Goal: Task Accomplishment & Management: Complete application form

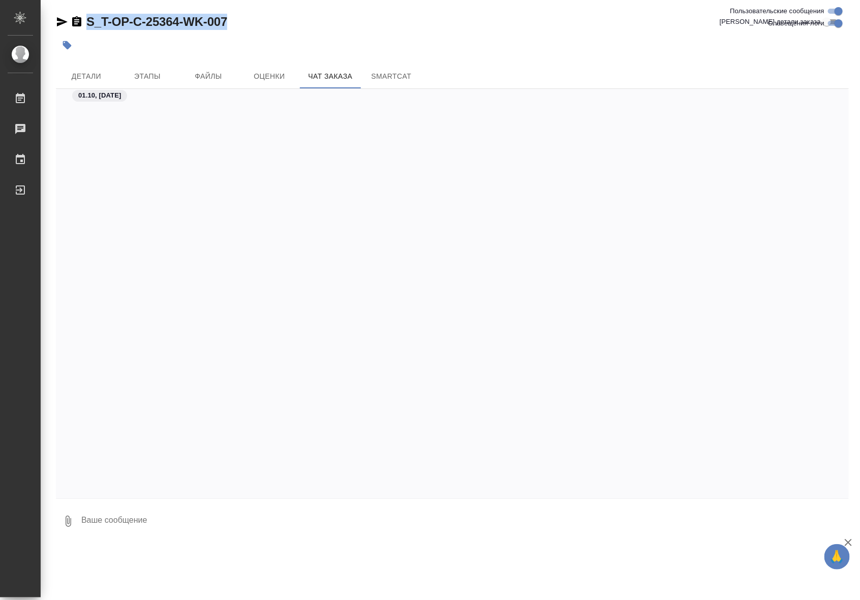
scroll to position [1631, 0]
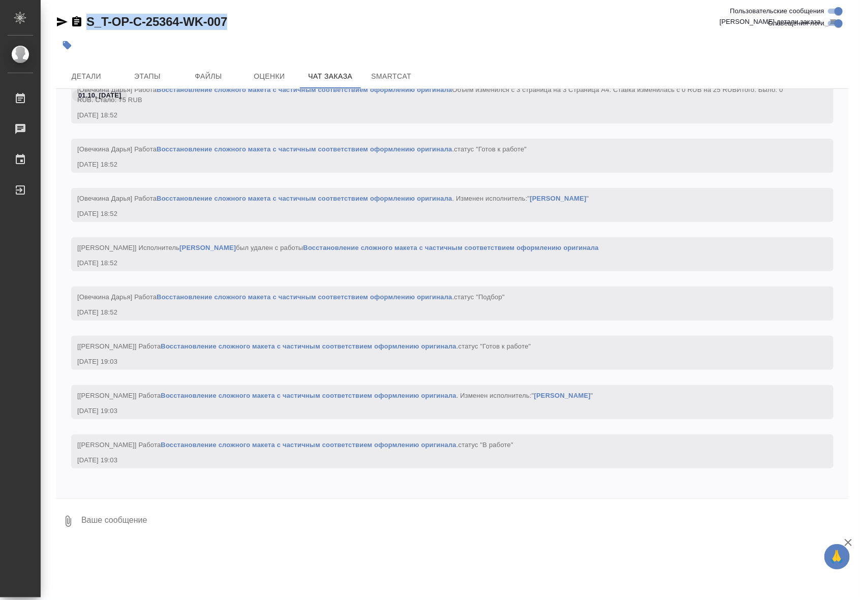
click at [102, 70] on span "Детали" at bounding box center [86, 76] width 49 height 13
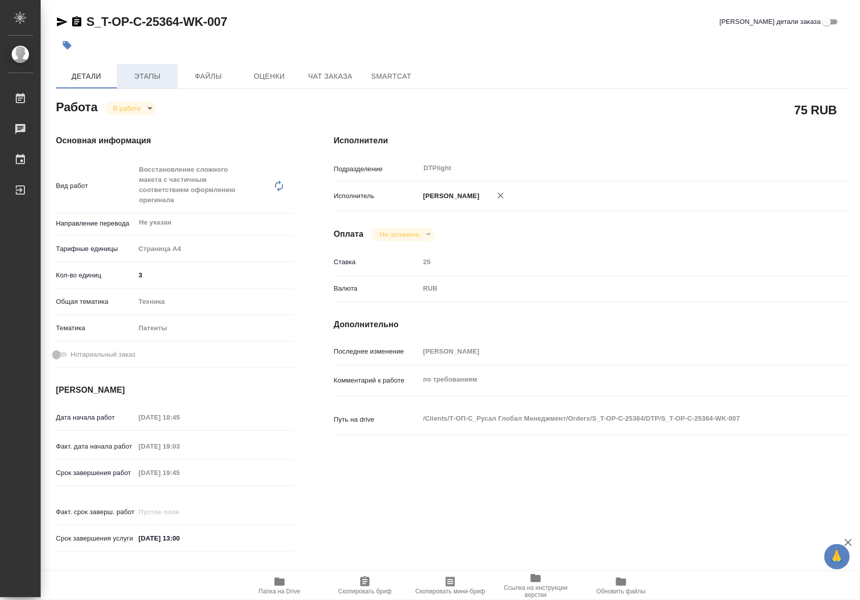
type textarea "x"
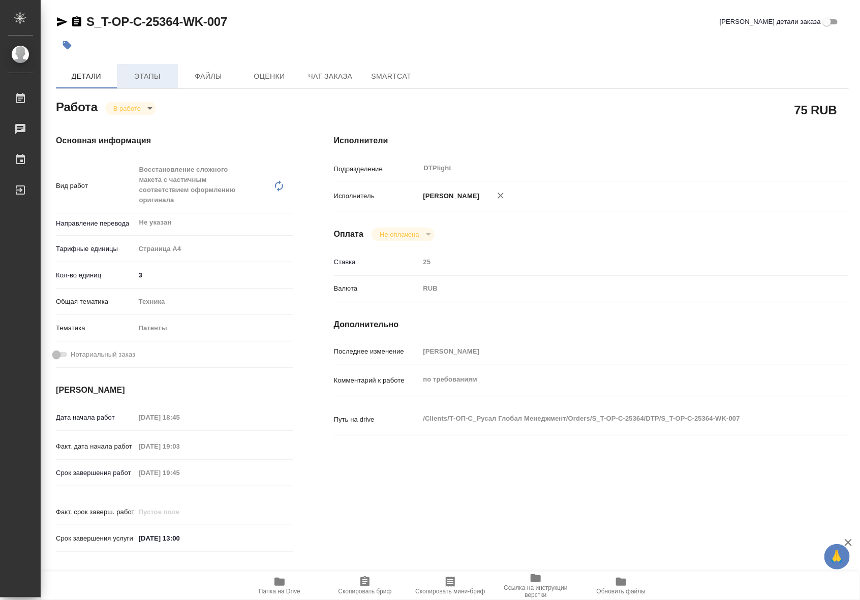
type textarea "x"
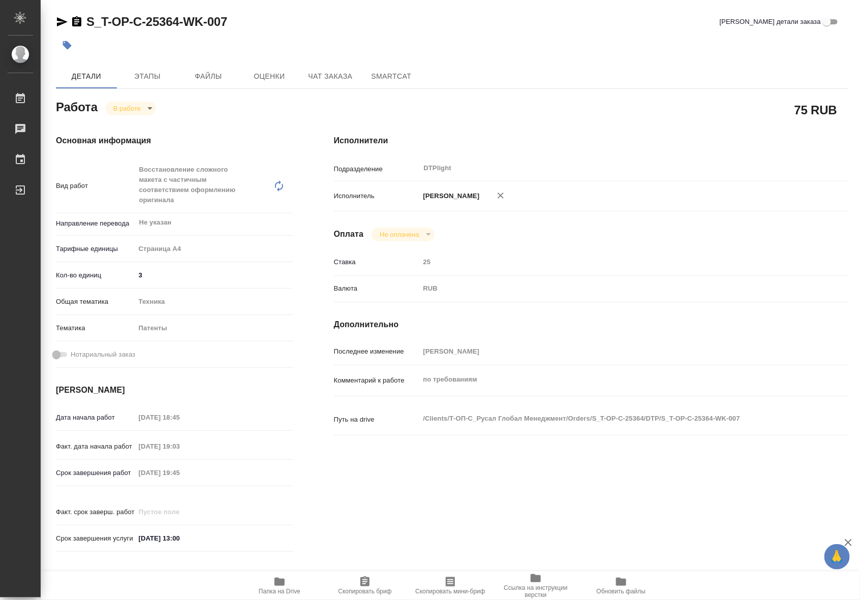
type textarea "x"
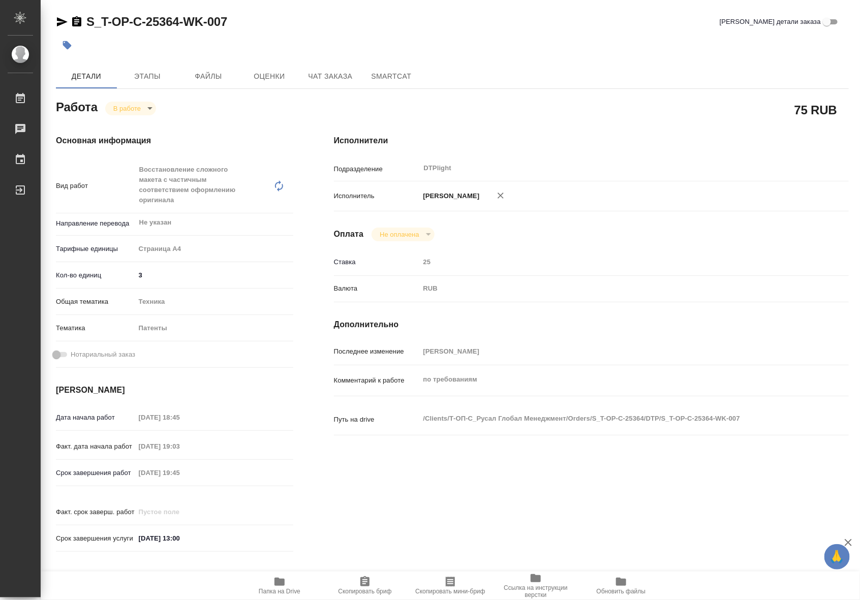
click at [138, 108] on body "🙏 .cls-1 fill:#fff; AWATERA Riianova [PERSON_NAME] 0 Чаты График Выйти S_T-OP-C…" at bounding box center [430, 300] width 860 height 600
type textarea "x"
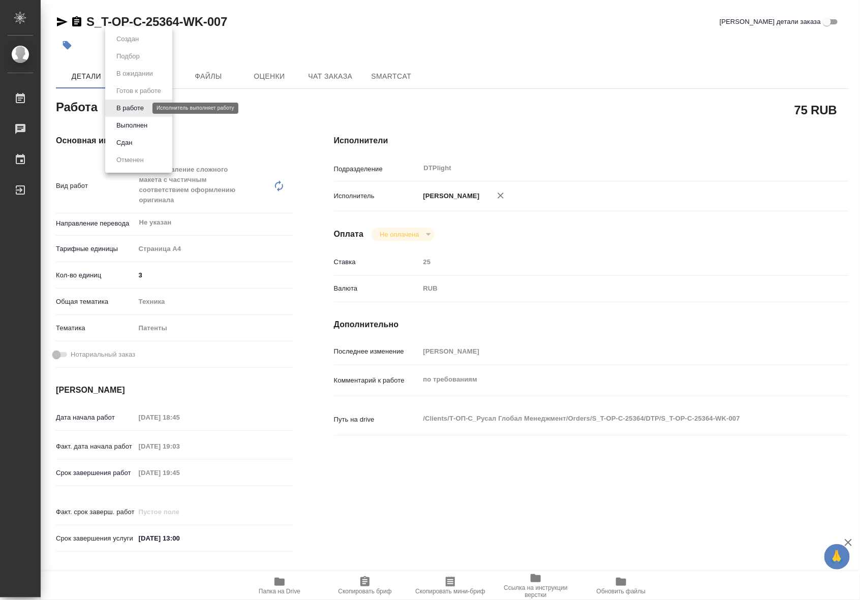
type textarea "x"
click at [140, 128] on button "Выполнен" at bounding box center [131, 125] width 37 height 11
type textarea "x"
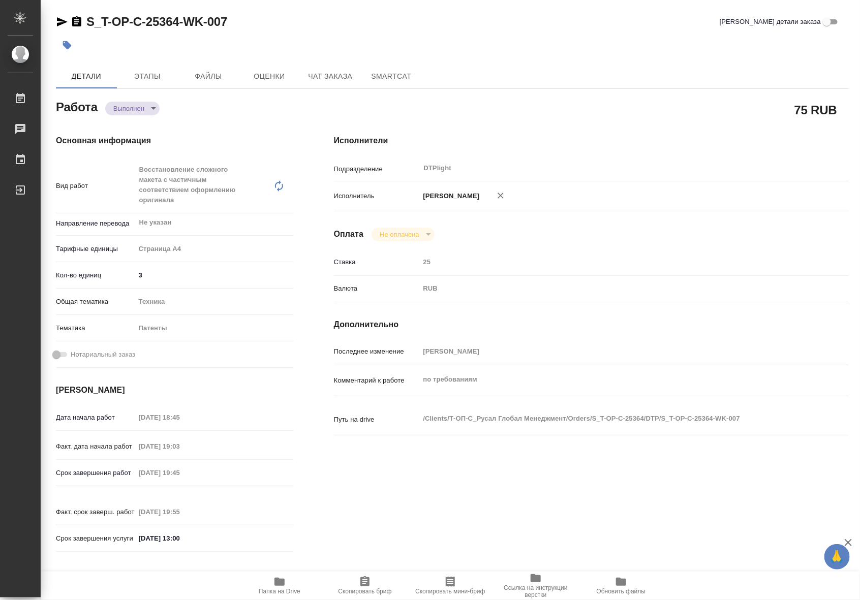
type textarea "x"
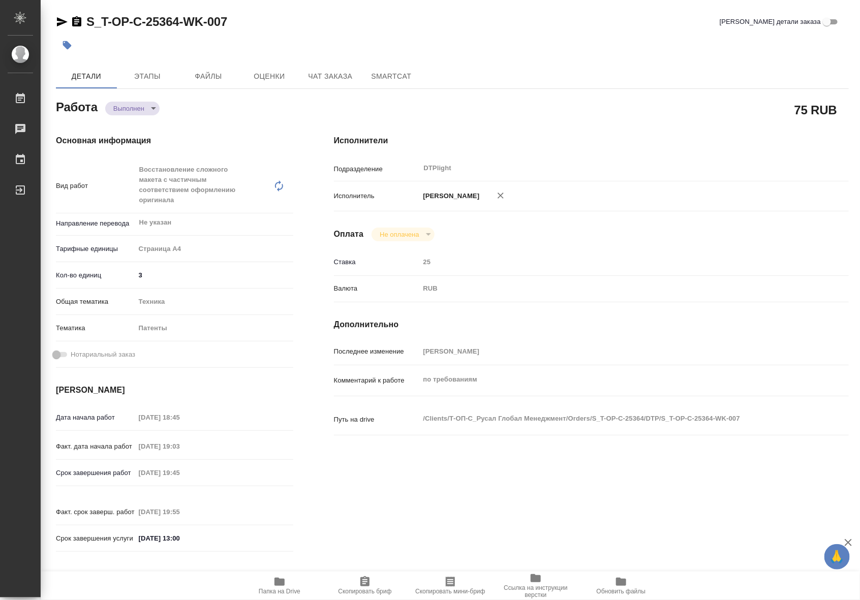
type textarea "x"
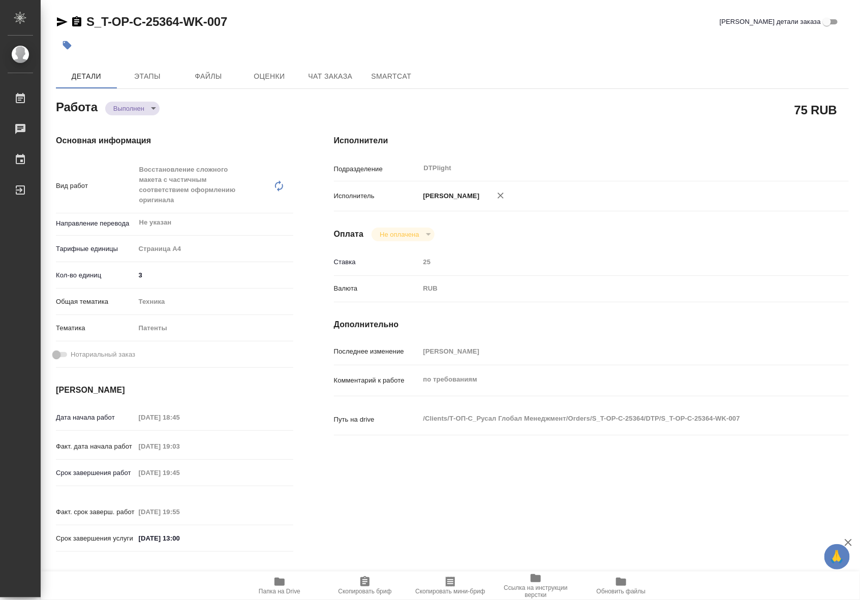
type textarea "x"
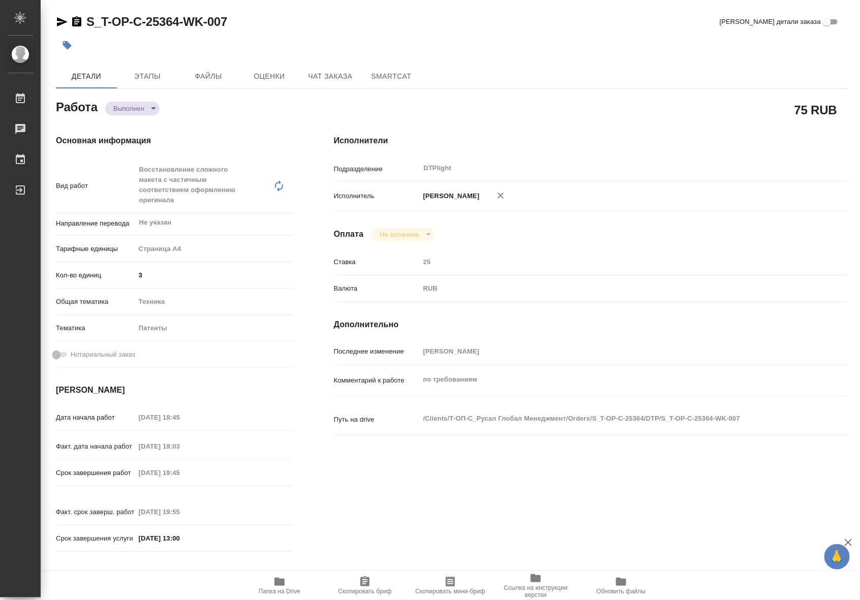
type textarea "x"
